Goal: Navigation & Orientation: Understand site structure

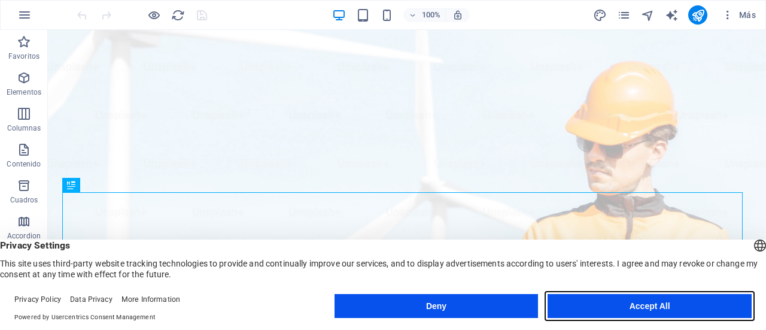
click at [685, 310] on button "Accept All" at bounding box center [650, 306] width 204 height 24
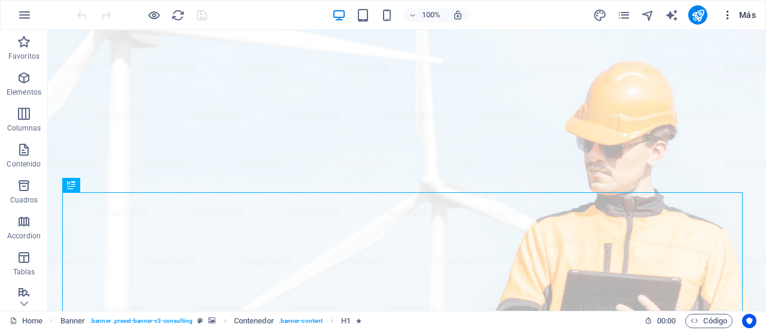
click at [728, 11] on icon "button" at bounding box center [728, 15] width 12 height 12
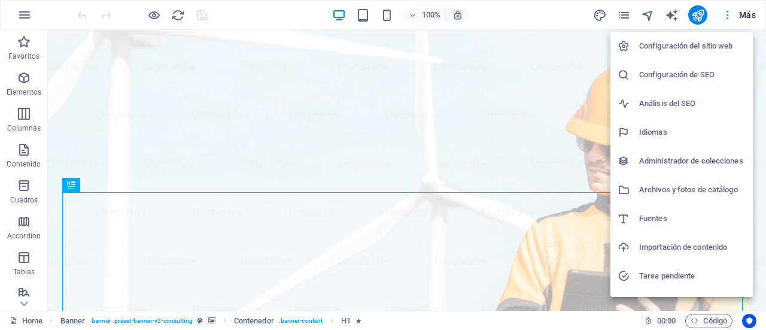
click at [728, 11] on div at bounding box center [383, 165] width 766 height 330
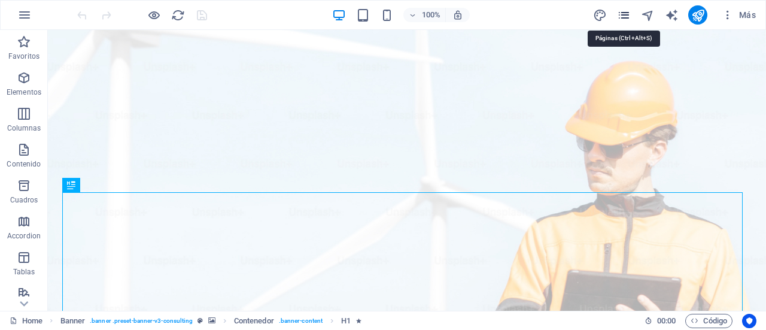
click at [624, 20] on icon "pages" at bounding box center [624, 15] width 14 height 14
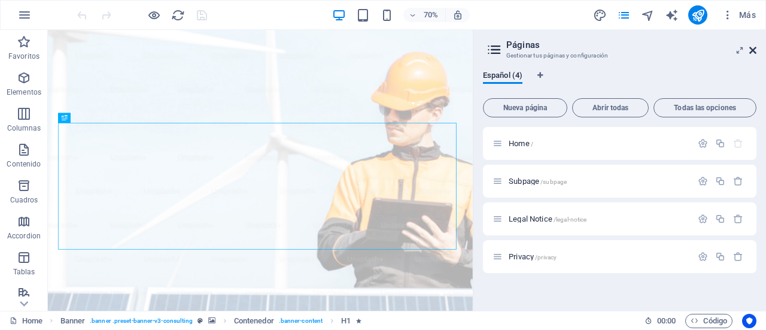
click at [753, 47] on icon at bounding box center [752, 50] width 7 height 10
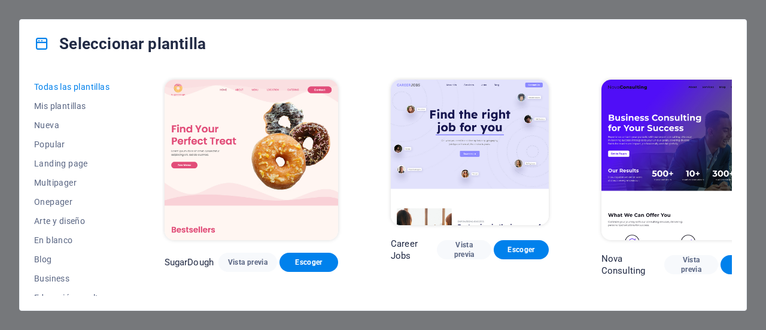
click at [0, 45] on div "Seleccionar plantilla Todas las plantillas Mis plantillas Nueva Popular Landing…" at bounding box center [383, 165] width 766 height 330
